Goal: Task Accomplishment & Management: Manage account settings

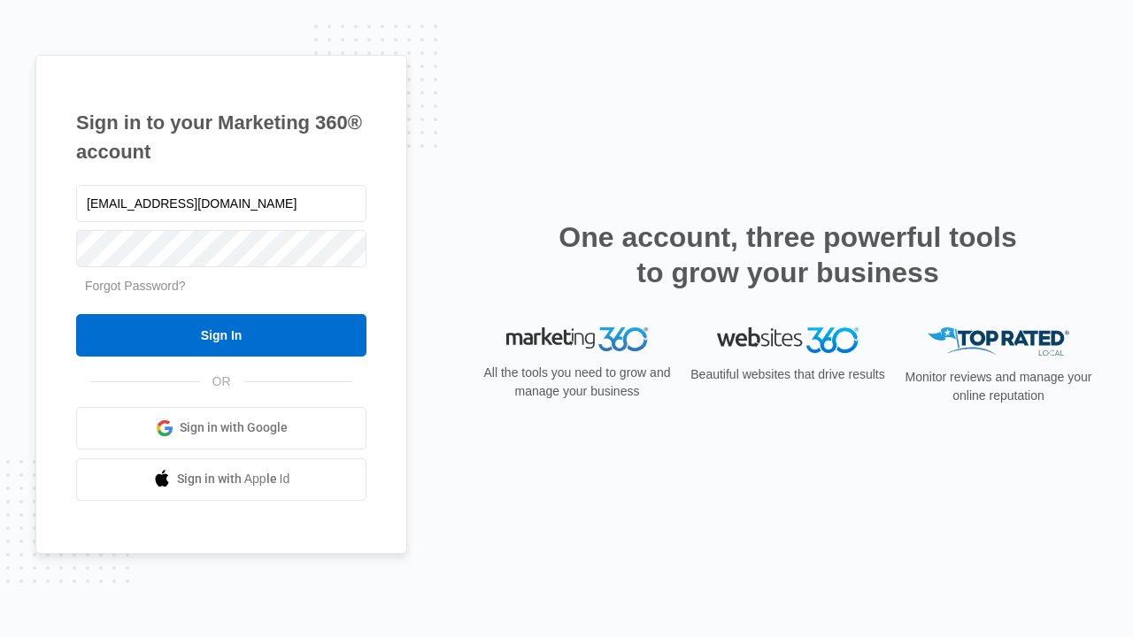
type input "[EMAIL_ADDRESS][DOMAIN_NAME]"
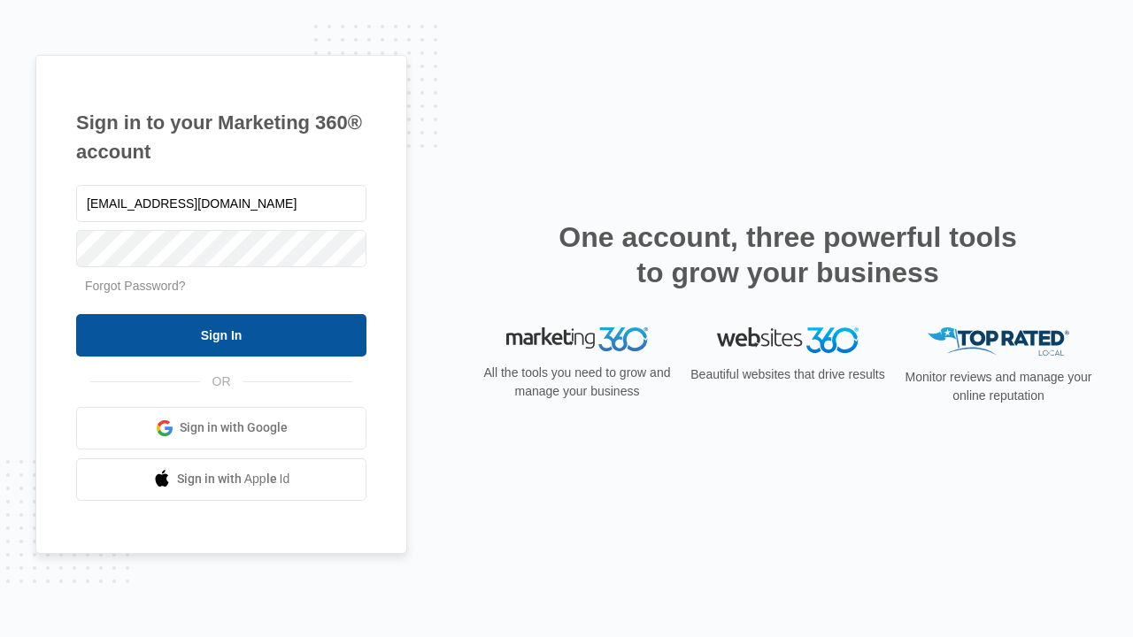
click at [221, 335] on input "Sign In" at bounding box center [221, 335] width 290 height 42
